Goal: Transaction & Acquisition: Purchase product/service

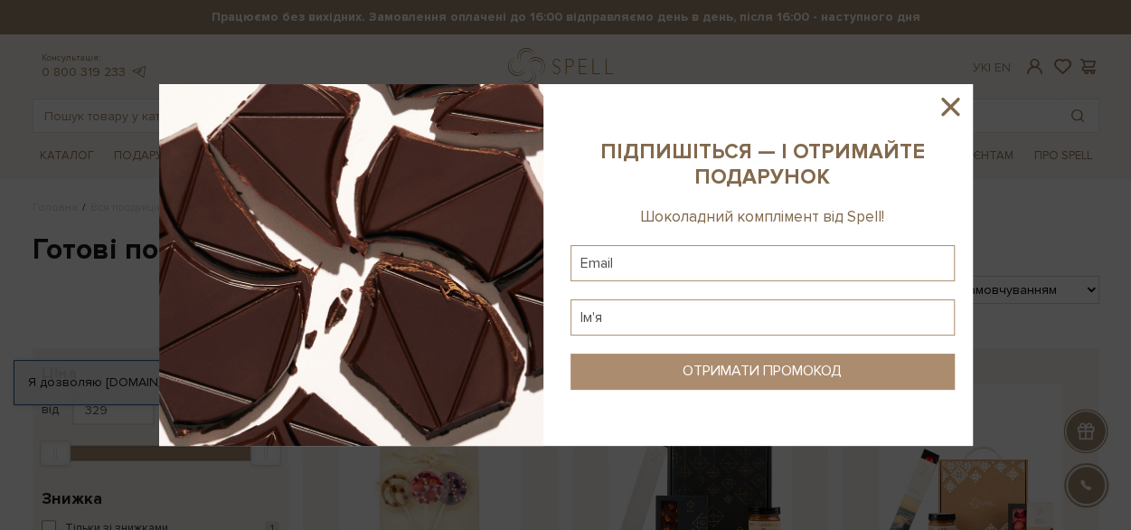
click at [951, 104] on icon at bounding box center [950, 107] width 18 height 18
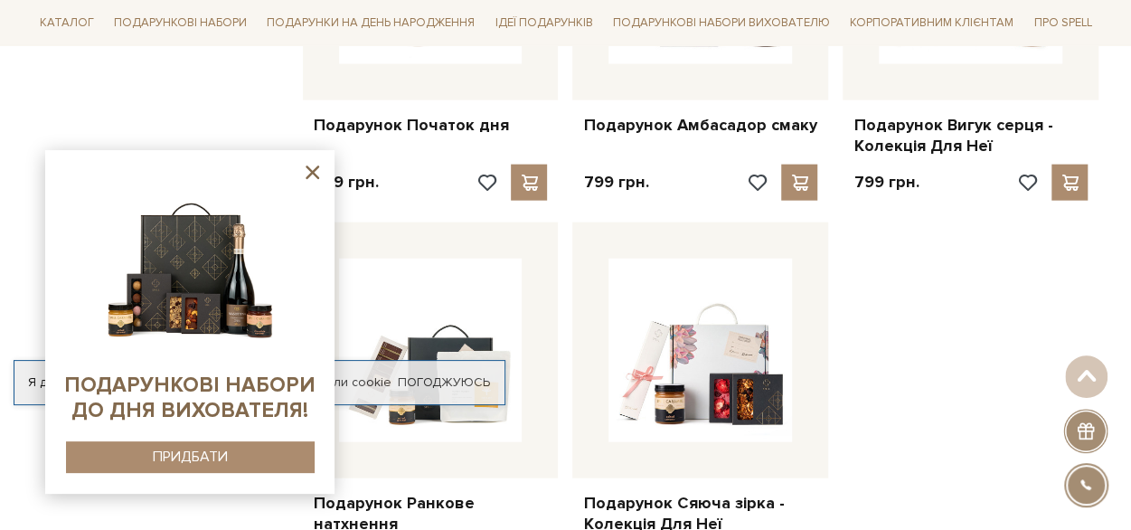
scroll to position [2036, 0]
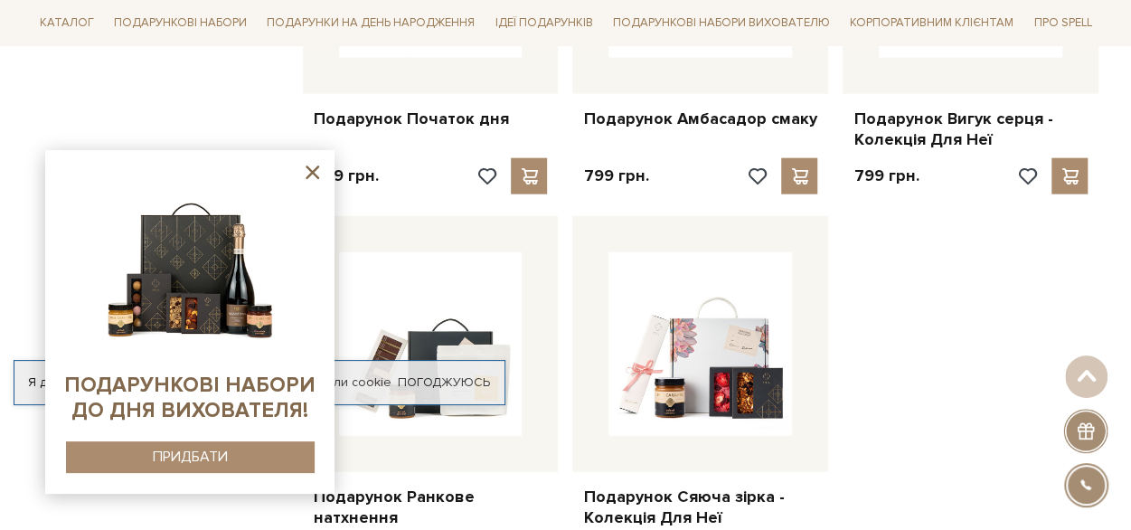
click at [315, 167] on icon at bounding box center [312, 172] width 23 height 23
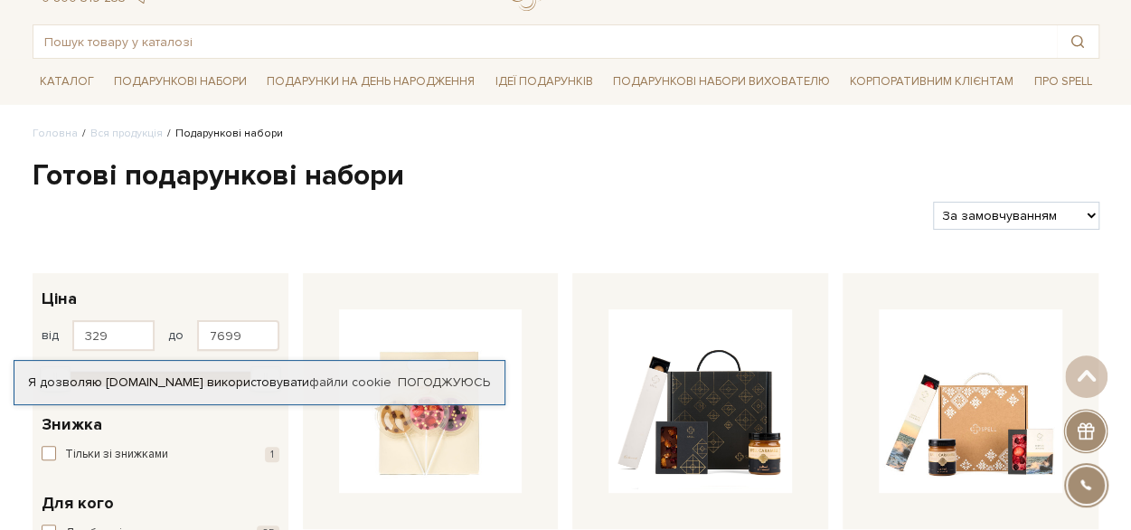
scroll to position [66, 0]
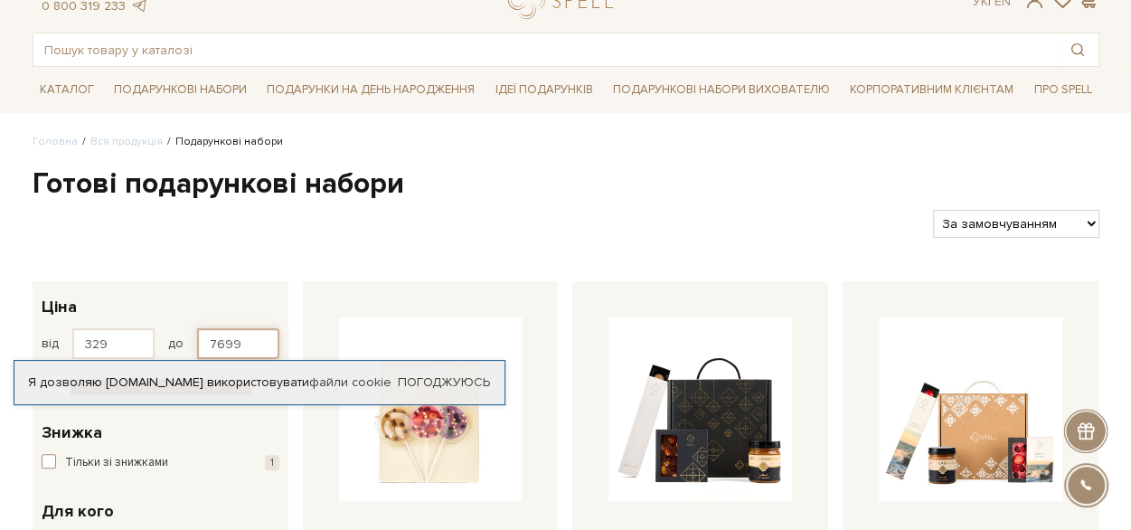
click at [243, 343] on input "7699" at bounding box center [238, 343] width 82 height 31
type input "7"
type input "600"
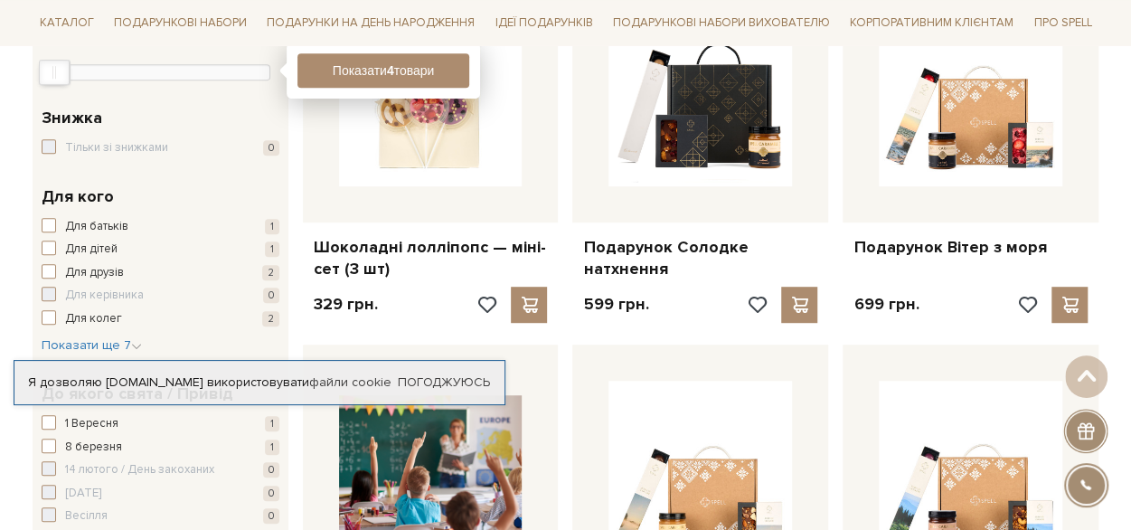
scroll to position [334, 0]
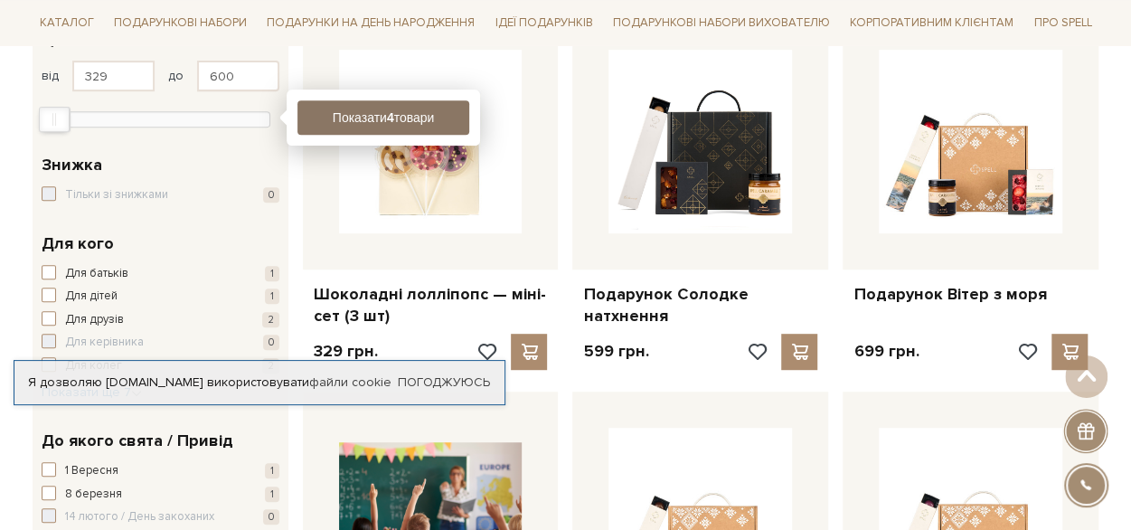
click at [360, 115] on button "Показати 4 товари" at bounding box center [383, 117] width 172 height 34
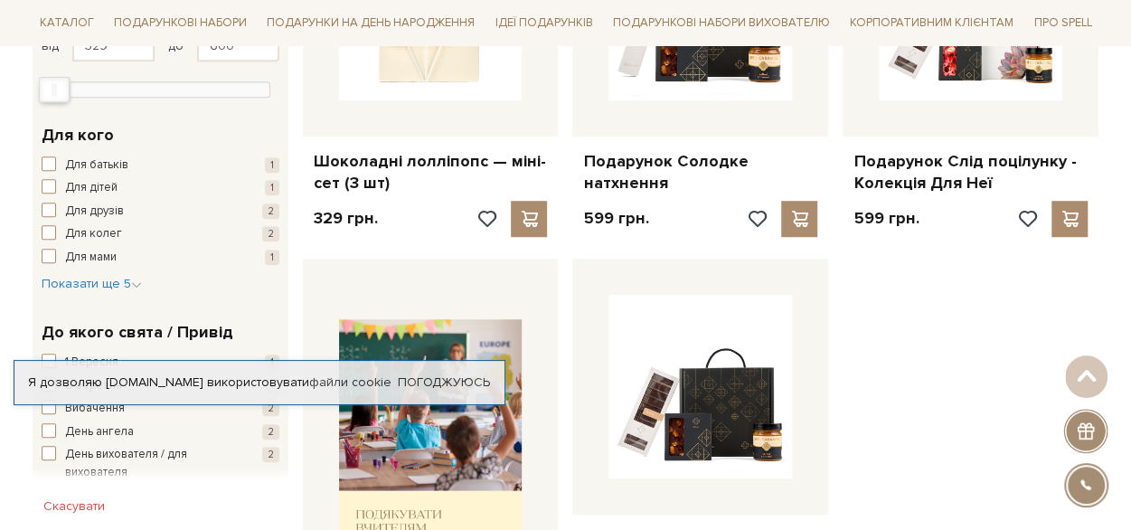
scroll to position [541, 0]
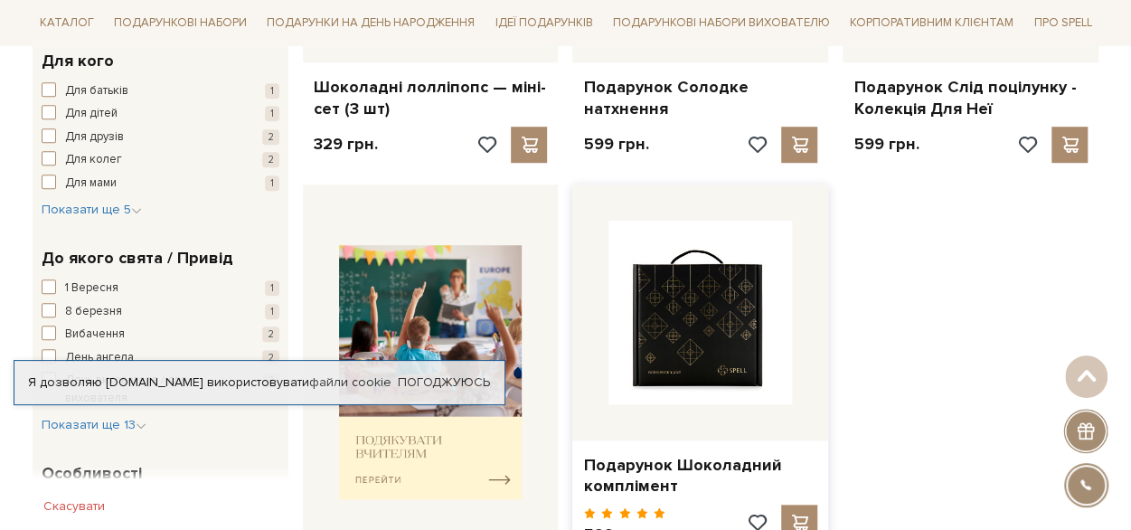
click at [673, 353] on img at bounding box center [700, 313] width 184 height 184
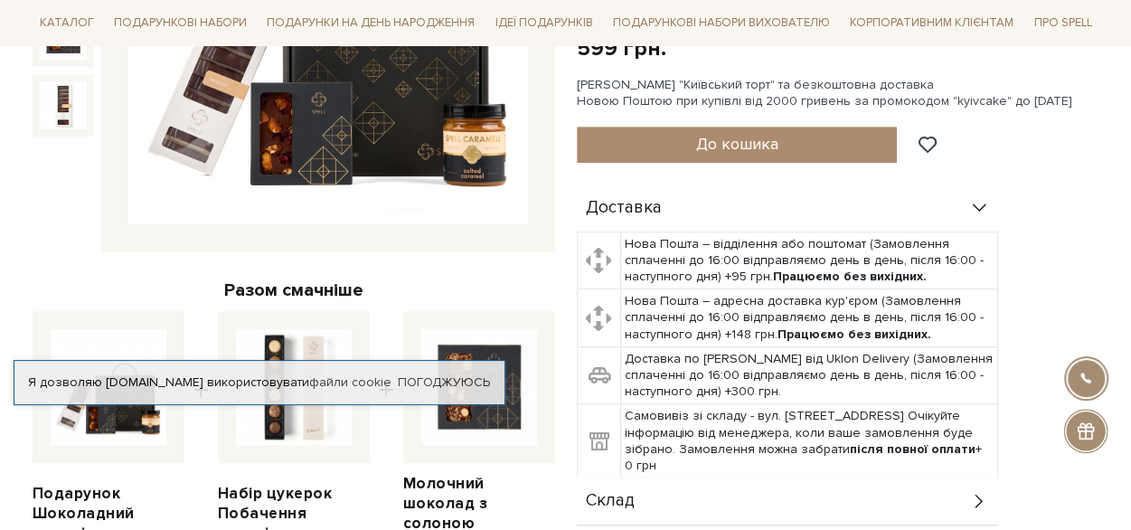
scroll to position [392, 0]
